Goal: Complete application form

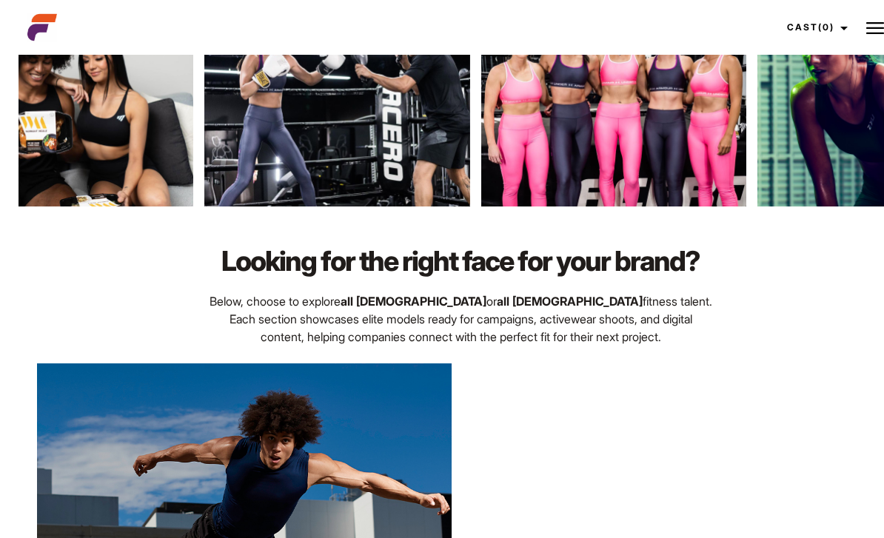
scroll to position [634, 0]
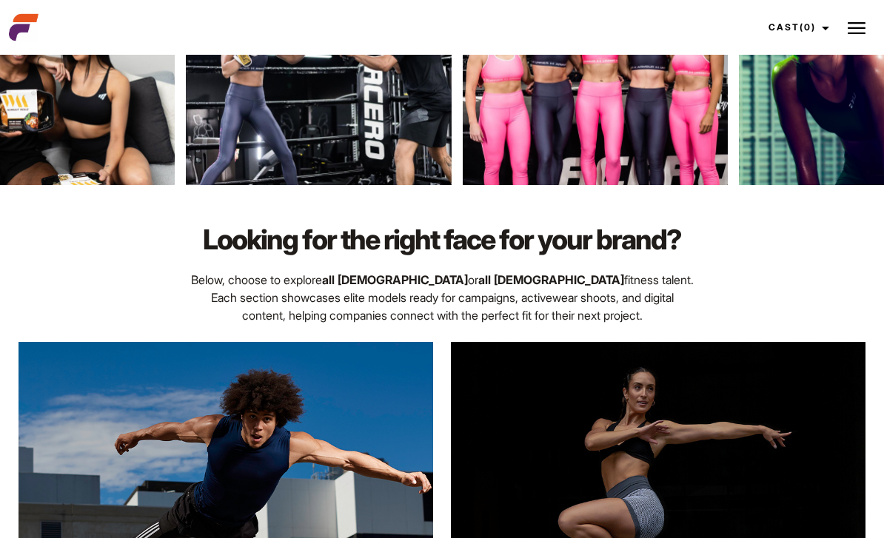
click at [862, 28] on img at bounding box center [857, 28] width 18 height 18
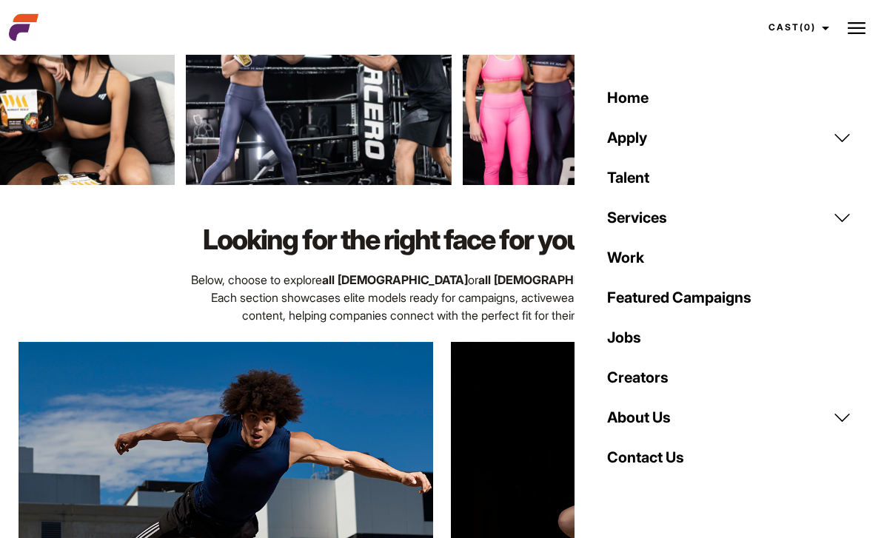
click at [648, 134] on link "Apply" at bounding box center [729, 138] width 262 height 40
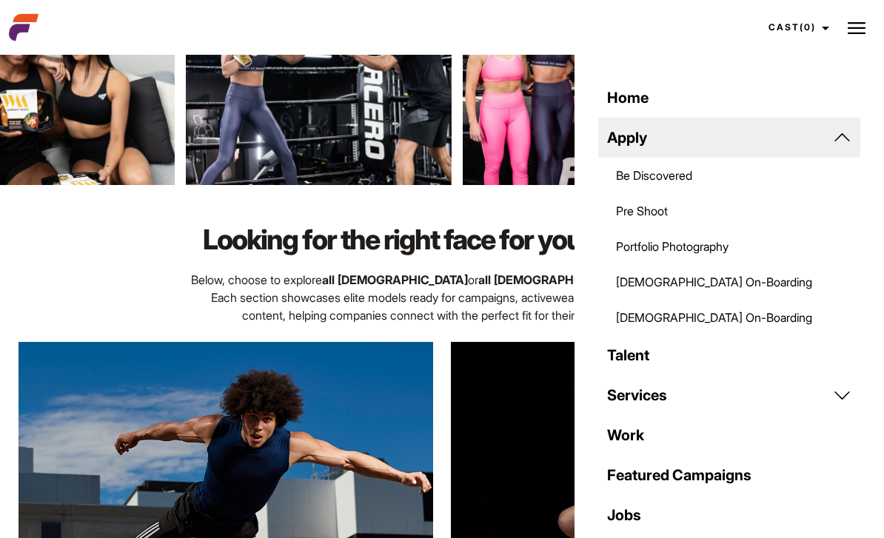
click at [686, 176] on link "Be Discovered" at bounding box center [729, 176] width 262 height 36
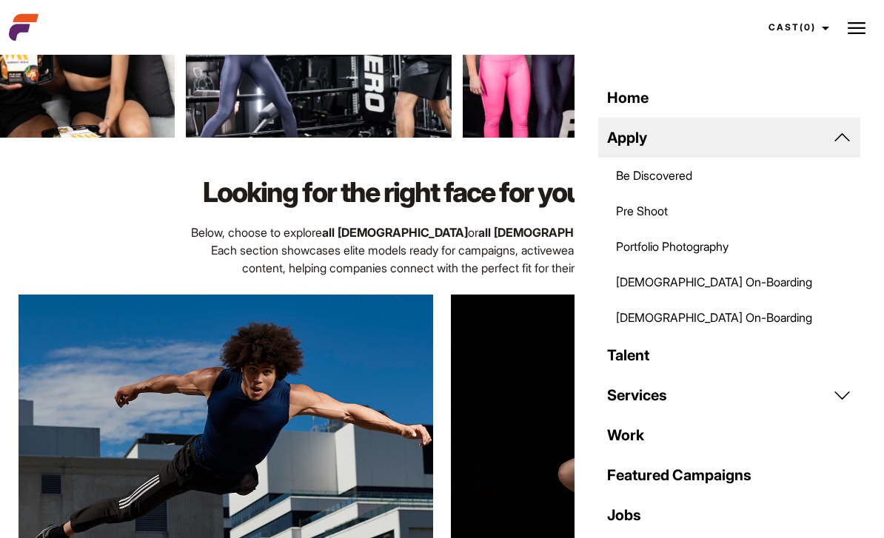
click at [852, 34] on img at bounding box center [857, 28] width 18 height 18
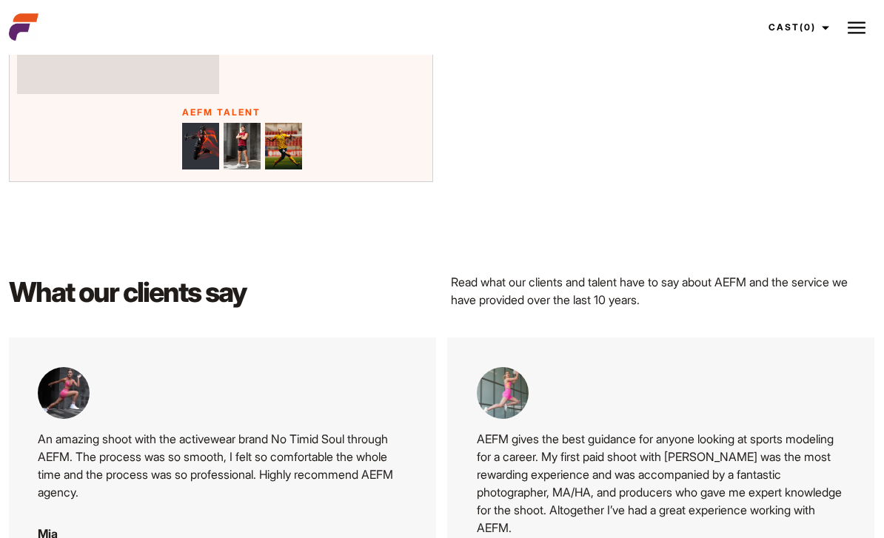
scroll to position [6207, 0]
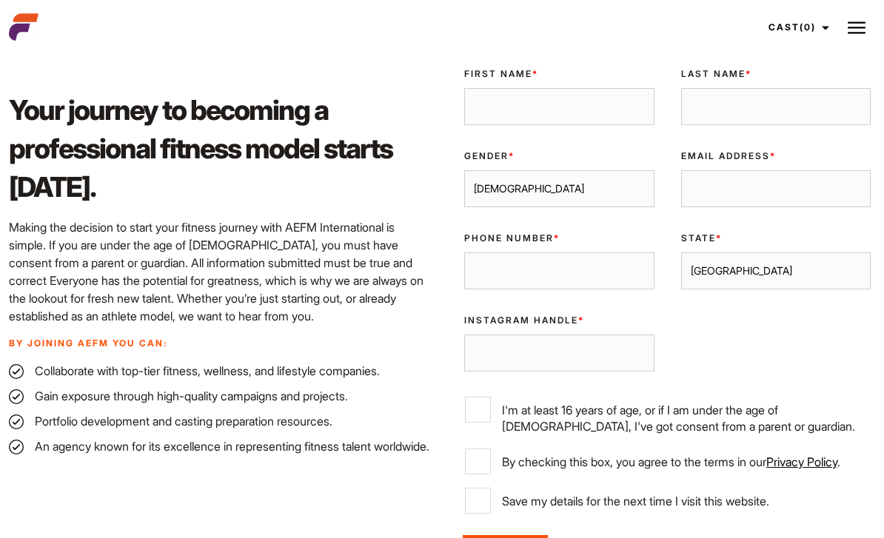
scroll to position [408, 0]
click at [620, 372] on input "Instagram Handle *" at bounding box center [559, 353] width 190 height 37
click at [774, 355] on div "Validate Email UUID First Name * Last Name * Gender * Male Female Email Address…" at bounding box center [667, 291] width 433 height 471
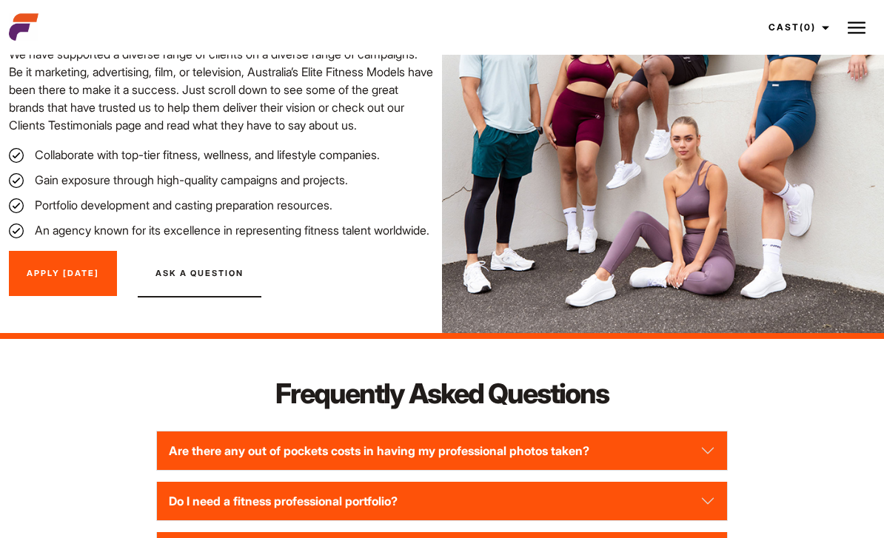
scroll to position [1843, 0]
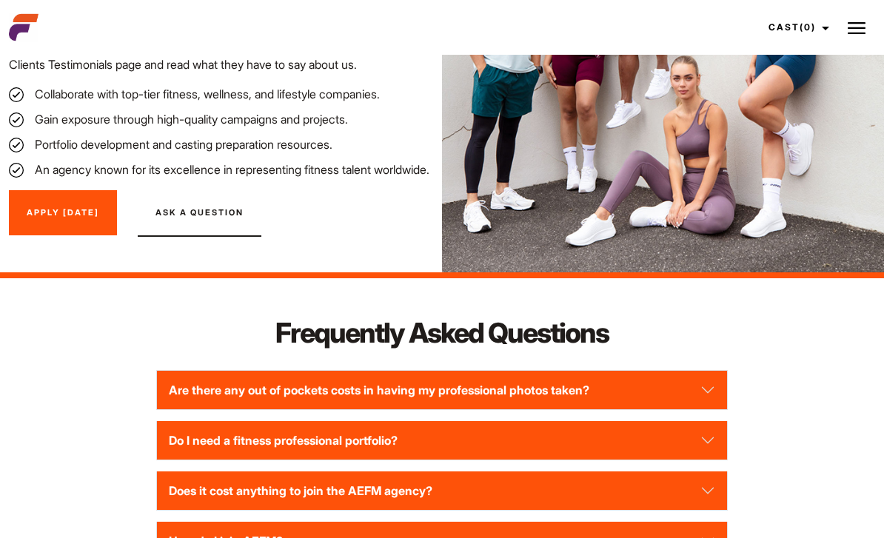
click at [47, 236] on link "Apply Today" at bounding box center [63, 213] width 108 height 46
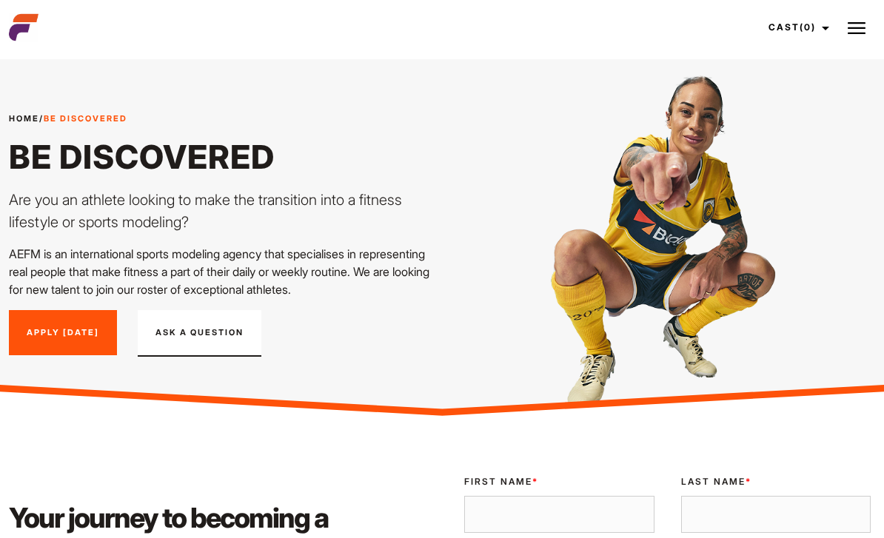
scroll to position [1843, 0]
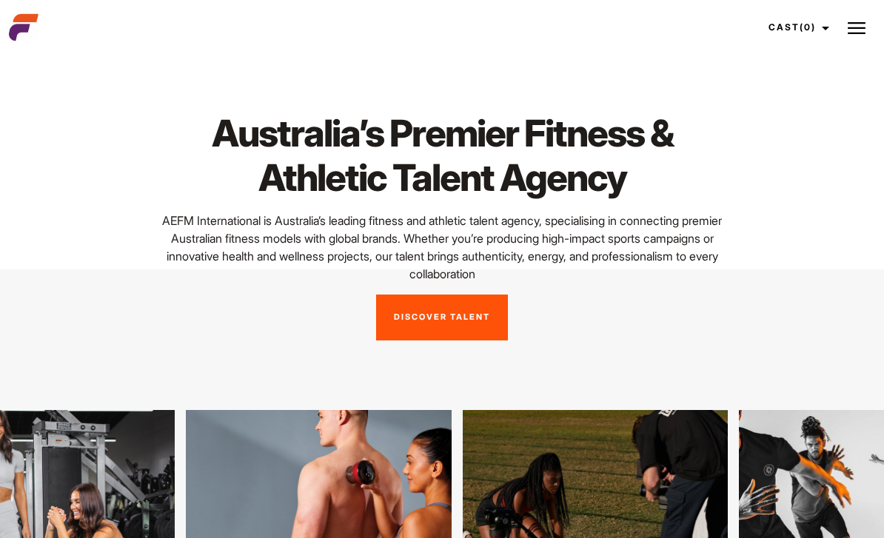
click at [853, 30] on img at bounding box center [857, 28] width 18 height 18
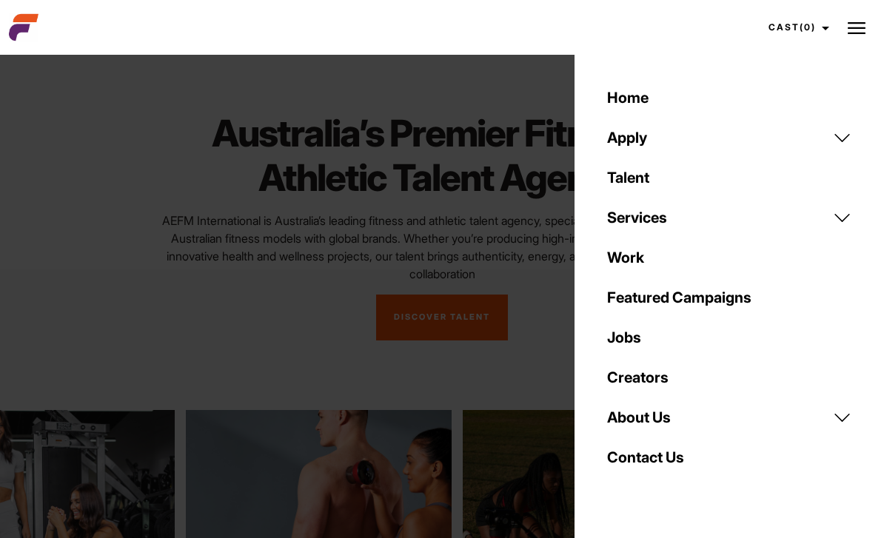
click at [732, 466] on link "Contact Us" at bounding box center [729, 458] width 262 height 40
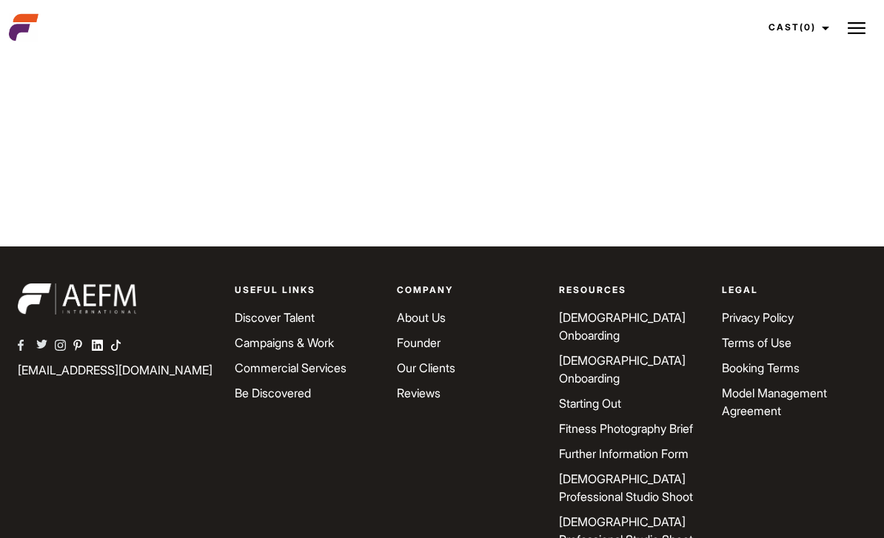
scroll to position [908, 0]
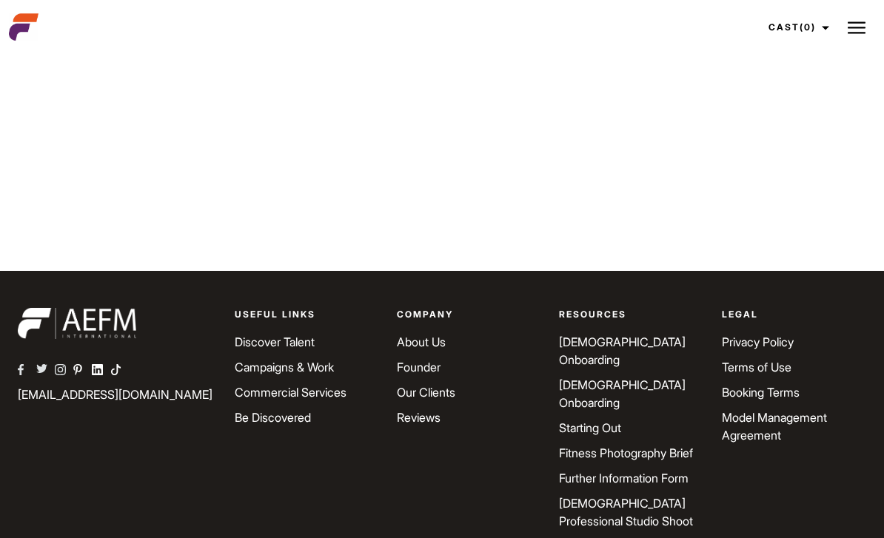
click at [64, 401] on link "[EMAIL_ADDRESS][DOMAIN_NAME]" at bounding box center [115, 395] width 195 height 15
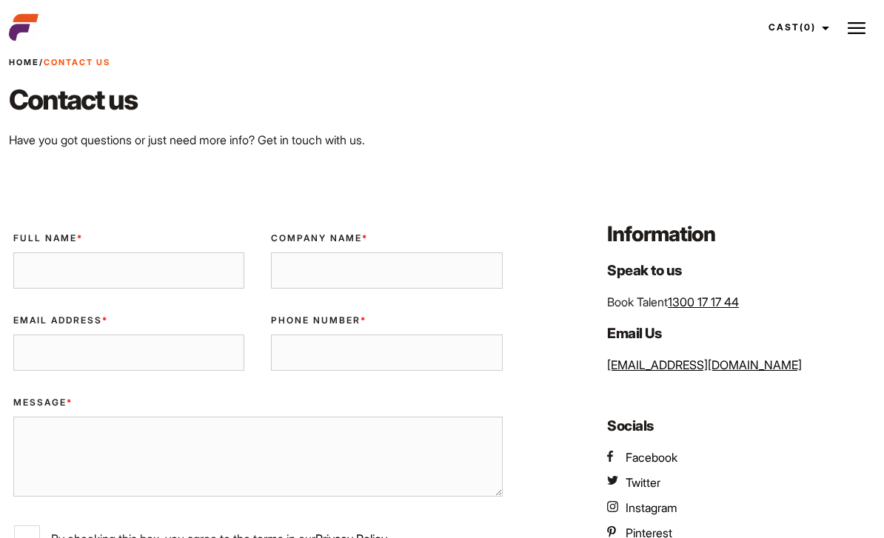
scroll to position [0, 0]
